Goal: Navigation & Orientation: Find specific page/section

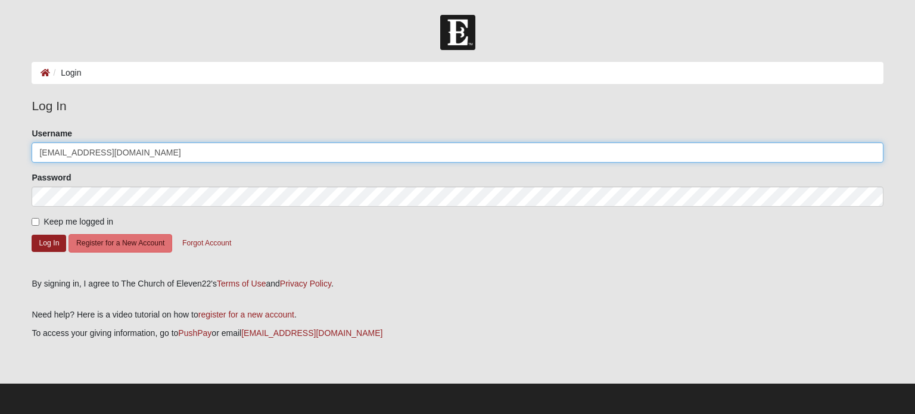
click at [135, 154] on input "[EMAIL_ADDRESS][DOMAIN_NAME]" at bounding box center [457, 152] width 851 height 20
type input "p"
type input "[EMAIL_ADDRESS][DOMAIN_NAME]"
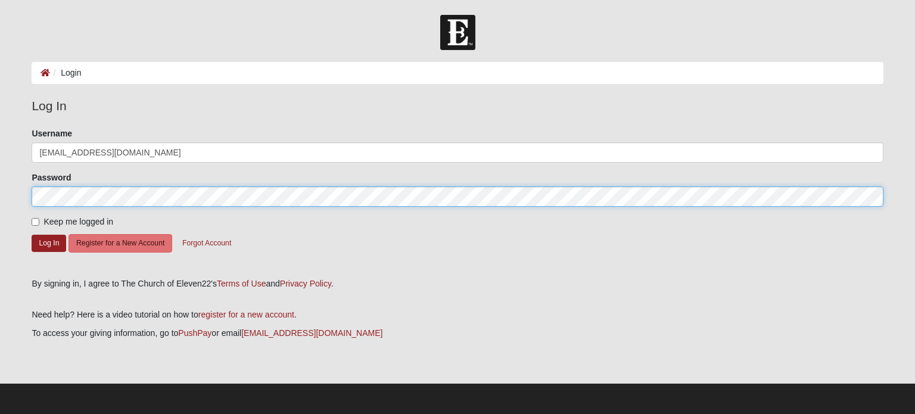
click at [32, 235] on button "Log In" at bounding box center [49, 243] width 35 height 17
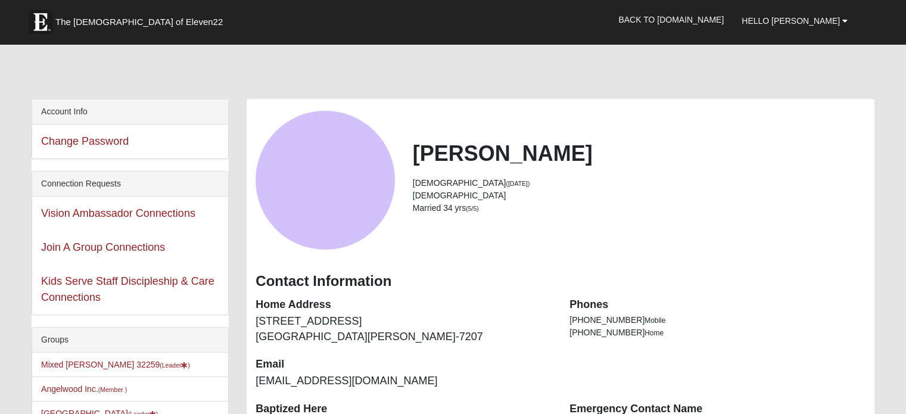
scroll to position [119, 0]
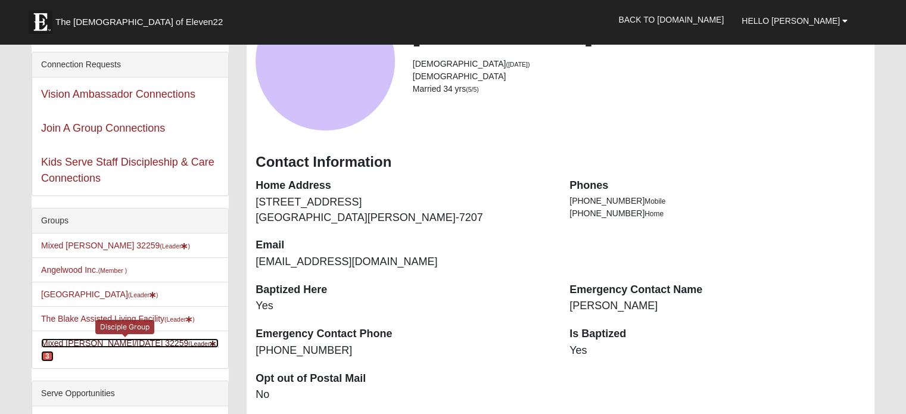
click at [106, 350] on link "Mixed [PERSON_NAME]/[DATE] 32259 (Leader ) 3" at bounding box center [129, 349] width 177 height 22
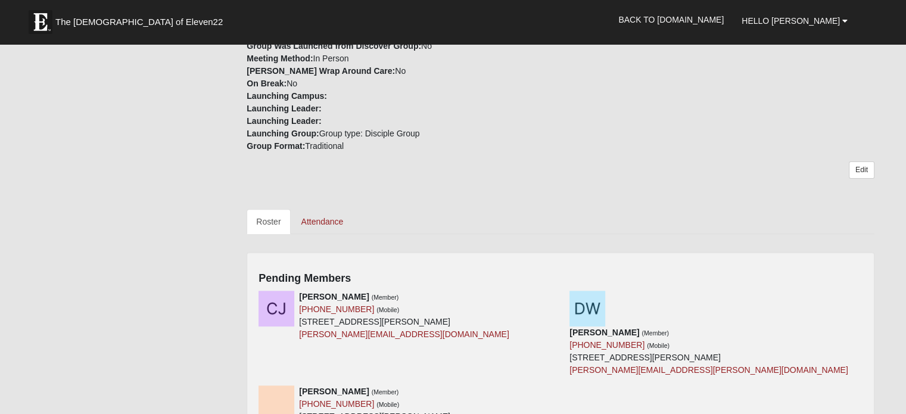
scroll to position [476, 0]
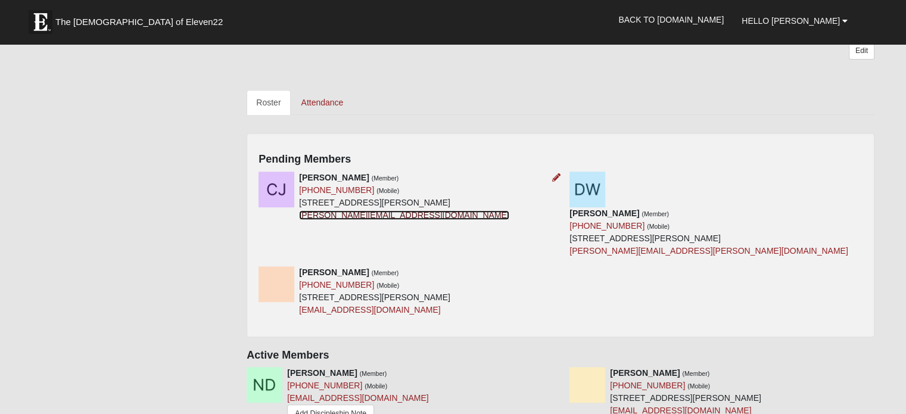
click at [347, 216] on link "casey.elizabeth10@gmail.com" at bounding box center [404, 215] width 210 height 10
click at [174, 234] on div "Groups Mixed Pline 32259 (Leader ) Angelwood Inc. (Member ) St. Johns DGroups (…" at bounding box center [453, 68] width 860 height 991
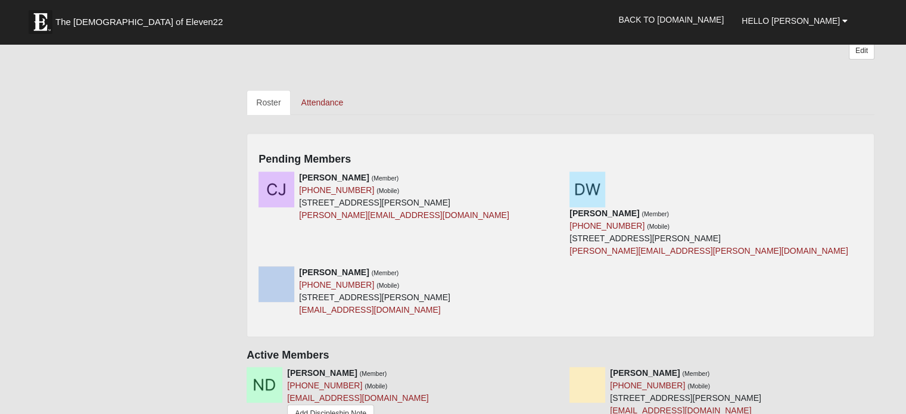
click at [174, 234] on div "Groups Mixed Pline 32259 (Leader ) Angelwood Inc. (Member ) St. Johns DGroups (…" at bounding box center [453, 68] width 860 height 991
